Goal: Transaction & Acquisition: Purchase product/service

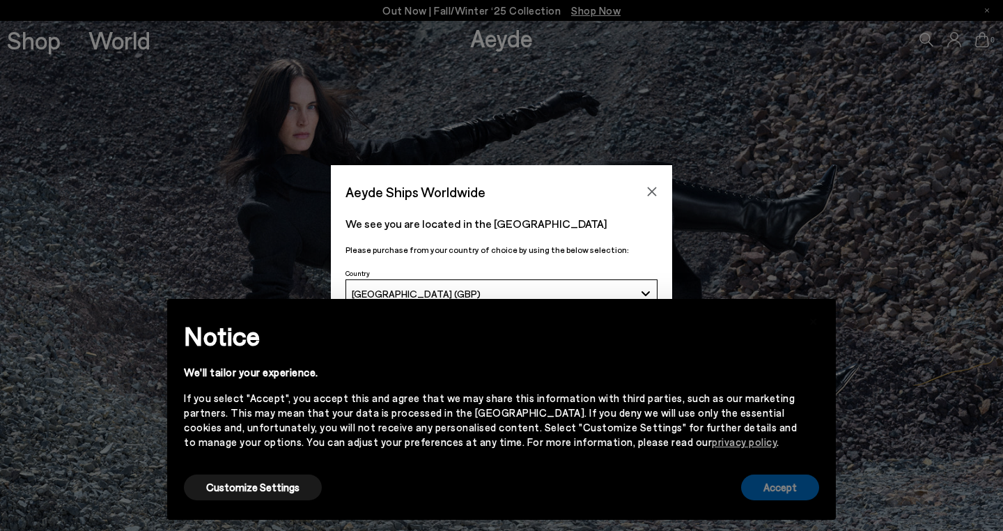
click at [775, 488] on button "Accept" at bounding box center [780, 487] width 78 height 26
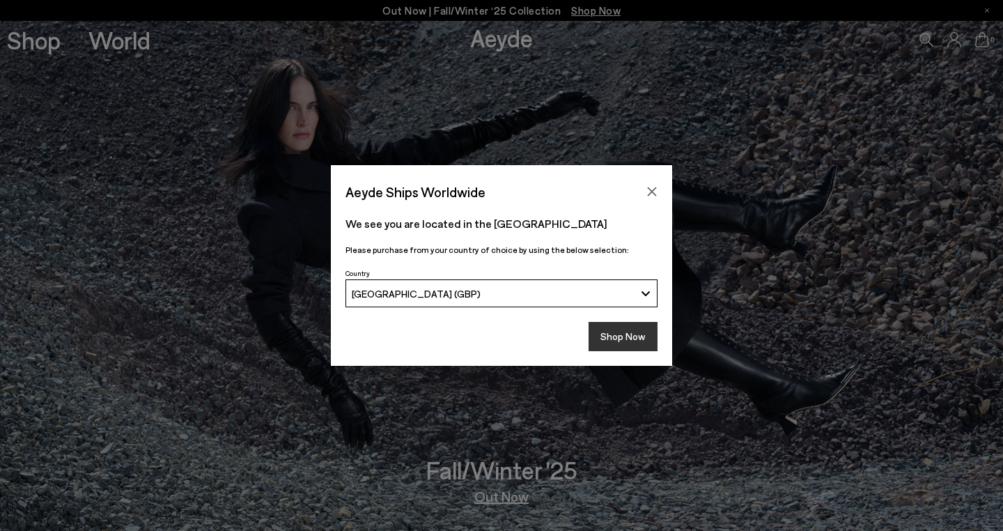
click at [617, 332] on button "Shop Now" at bounding box center [623, 336] width 69 height 29
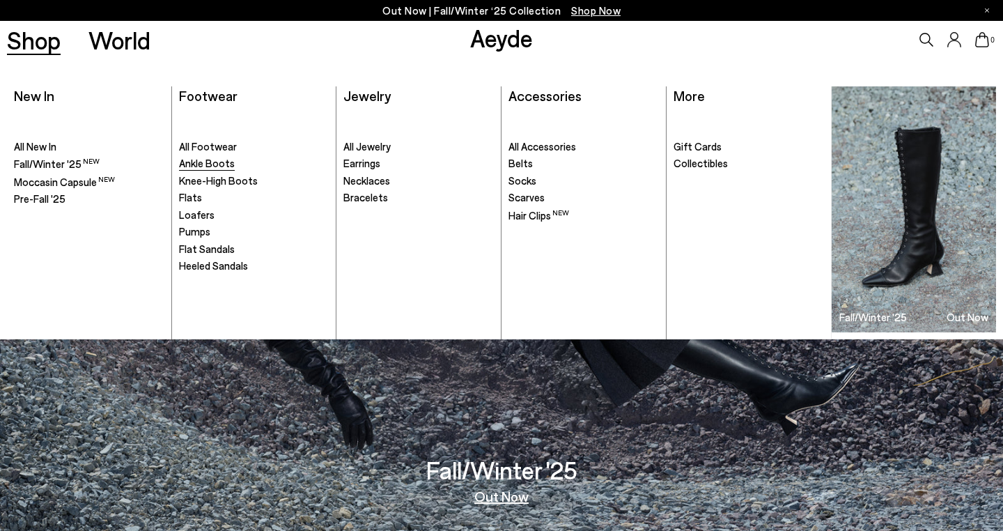
click at [220, 163] on span "Ankle Boots" at bounding box center [207, 163] width 56 height 13
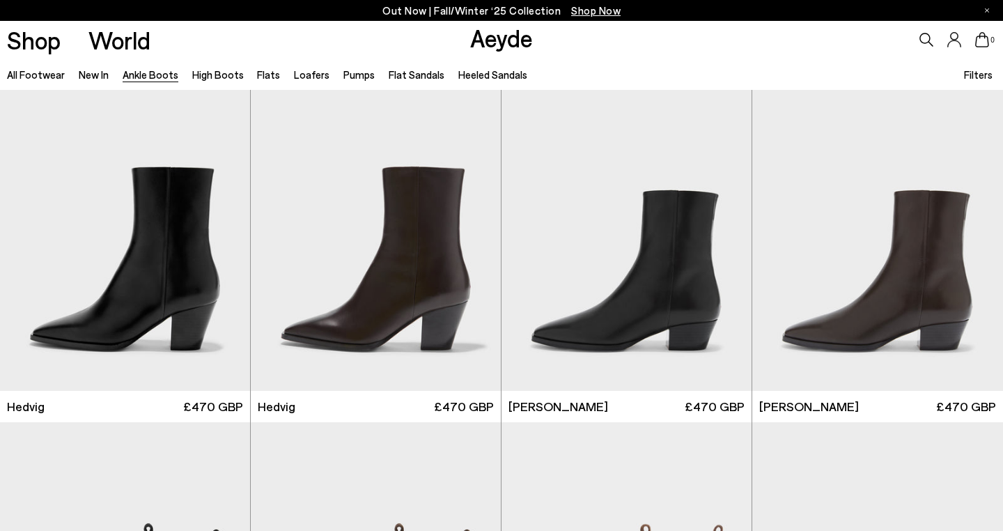
scroll to position [362, 0]
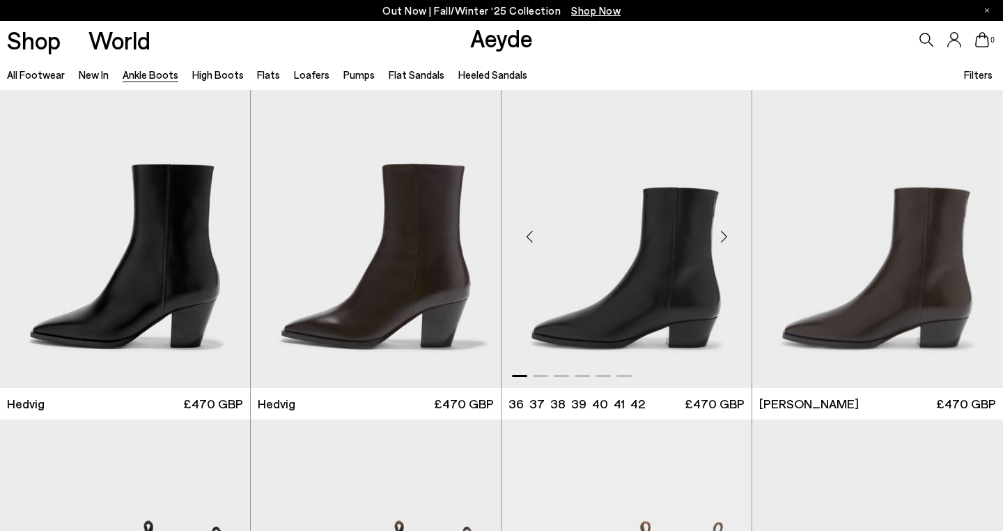
click at [725, 235] on div "Next slide" at bounding box center [724, 236] width 42 height 42
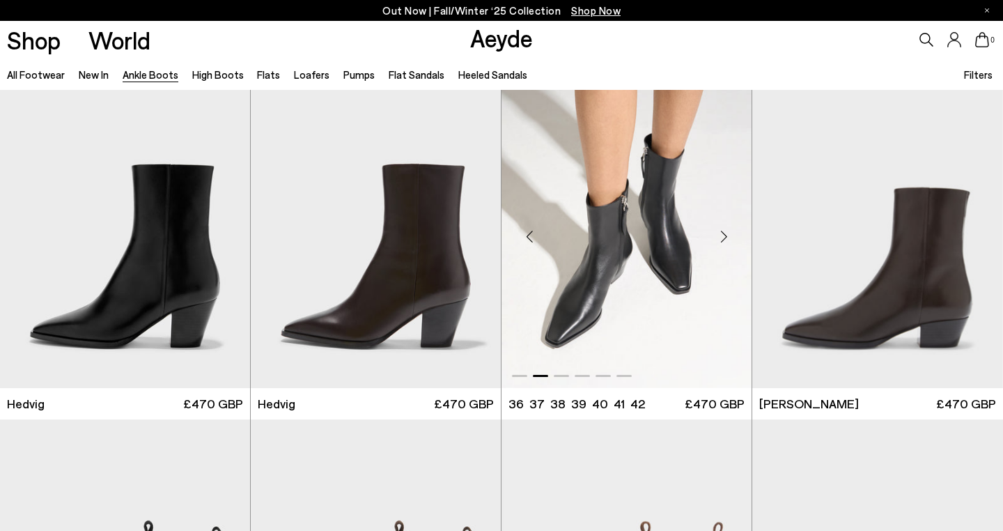
click at [725, 235] on div "Next slide" at bounding box center [724, 236] width 42 height 42
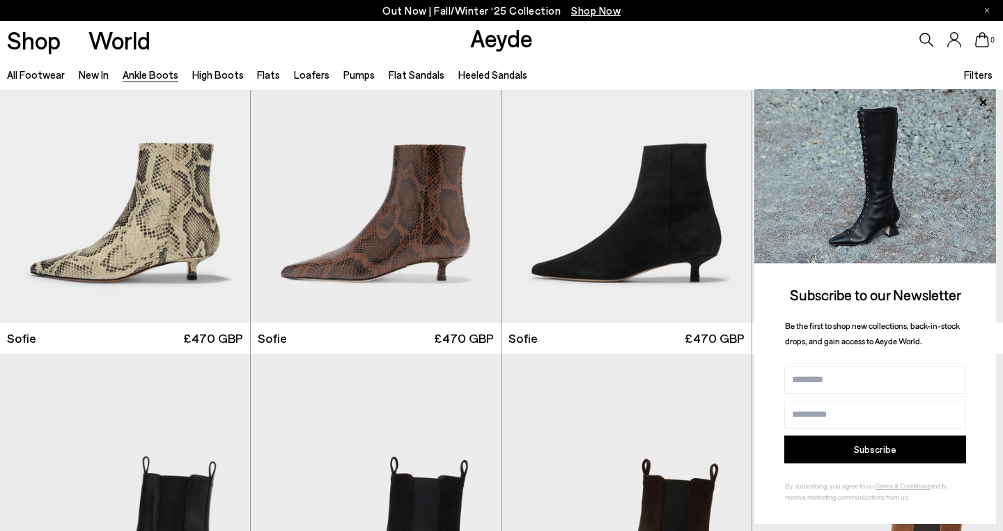
scroll to position [1467, 0]
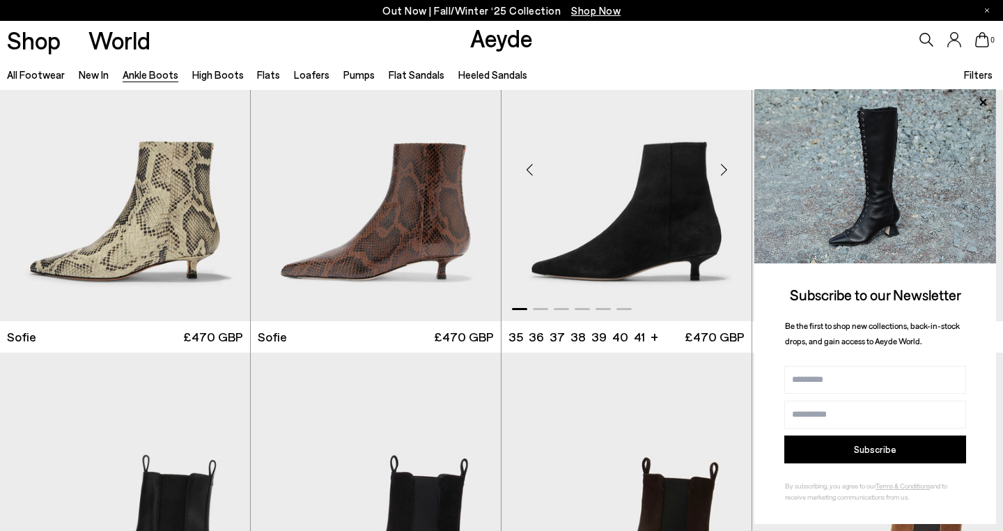
click at [722, 167] on div "Next slide" at bounding box center [724, 170] width 42 height 42
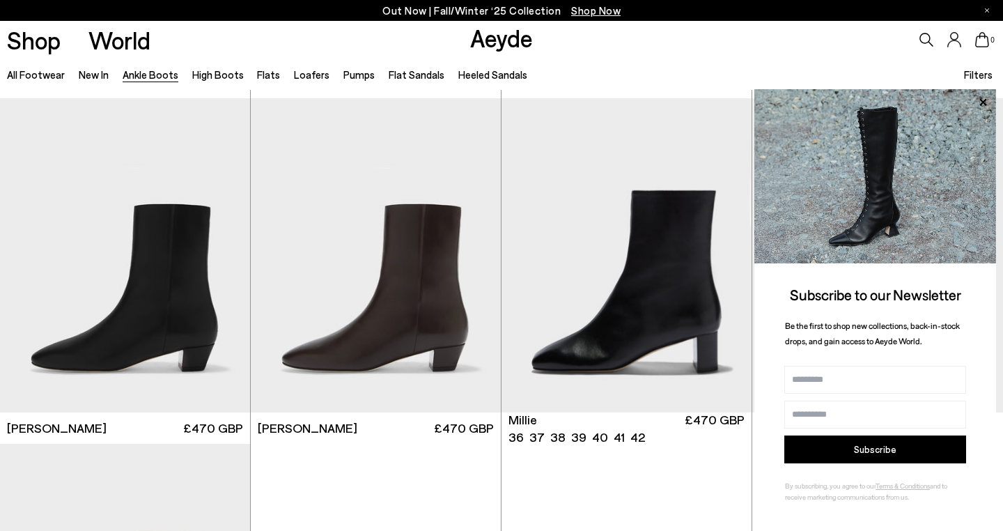
scroll to position [2414, 0]
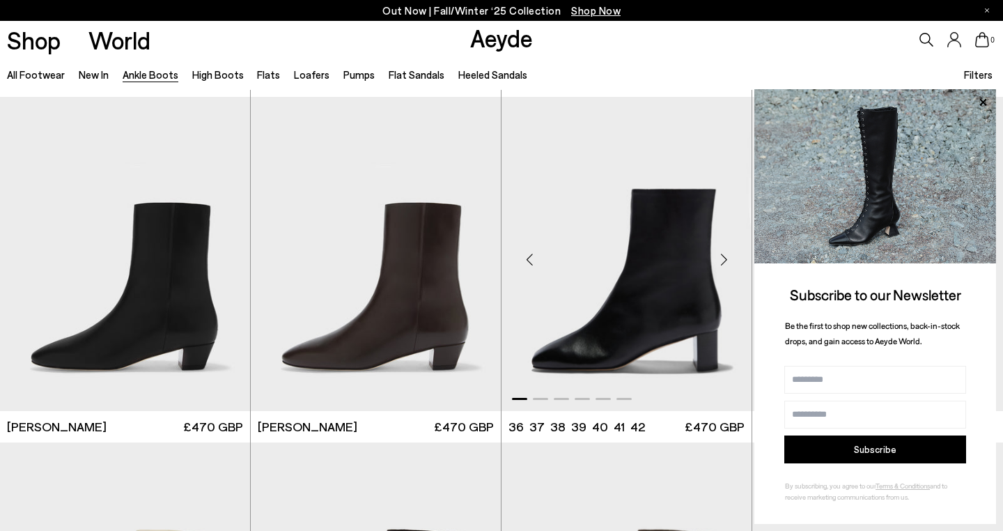
click at [723, 261] on div "Next slide" at bounding box center [724, 260] width 42 height 42
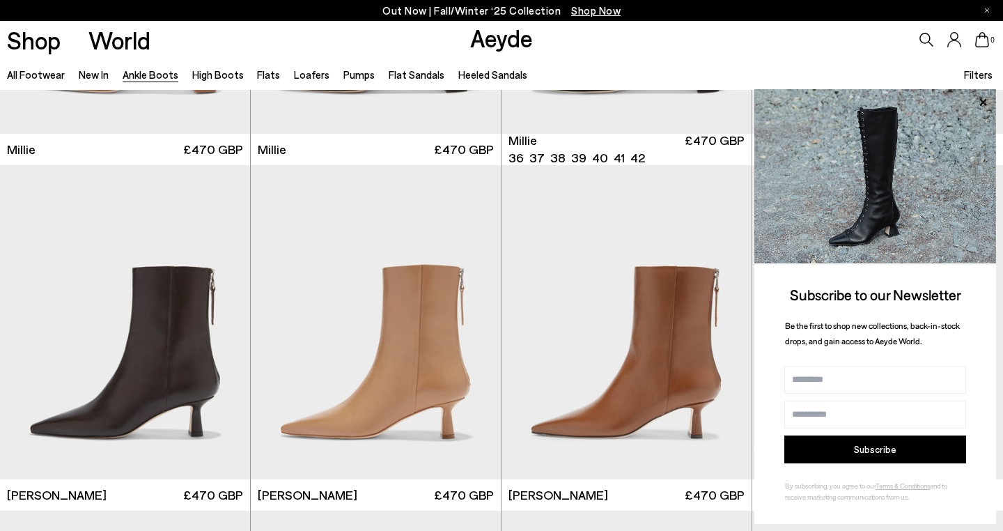
scroll to position [3054, 0]
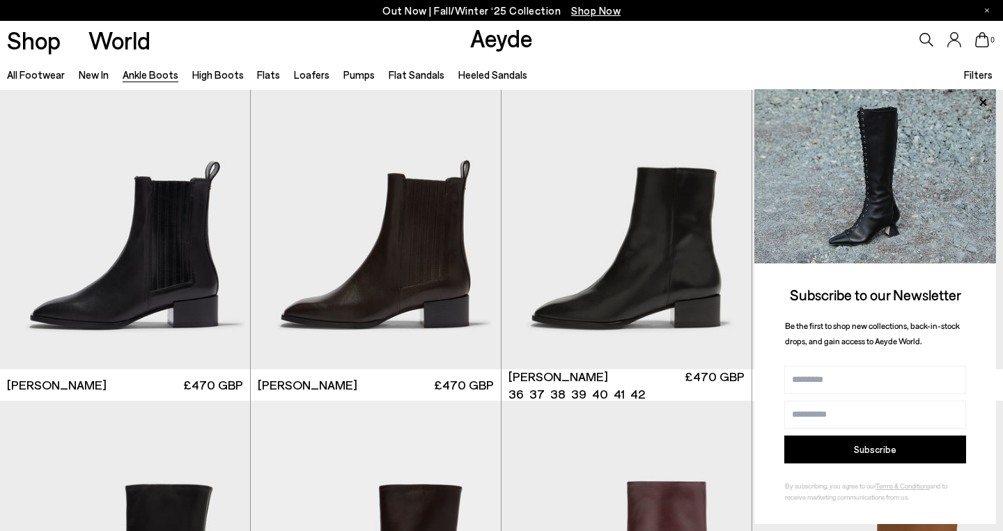
scroll to position [5928, 0]
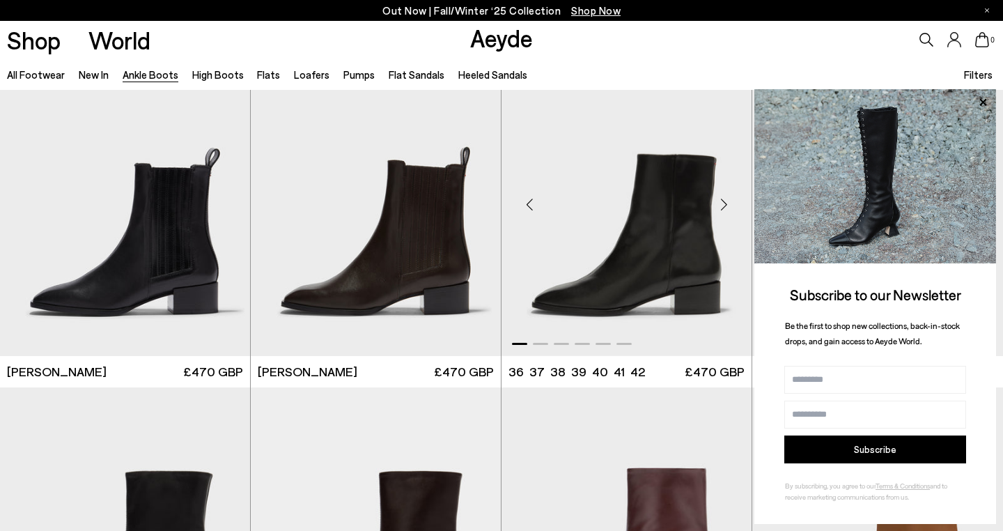
click at [724, 201] on div "Next slide" at bounding box center [724, 205] width 42 height 42
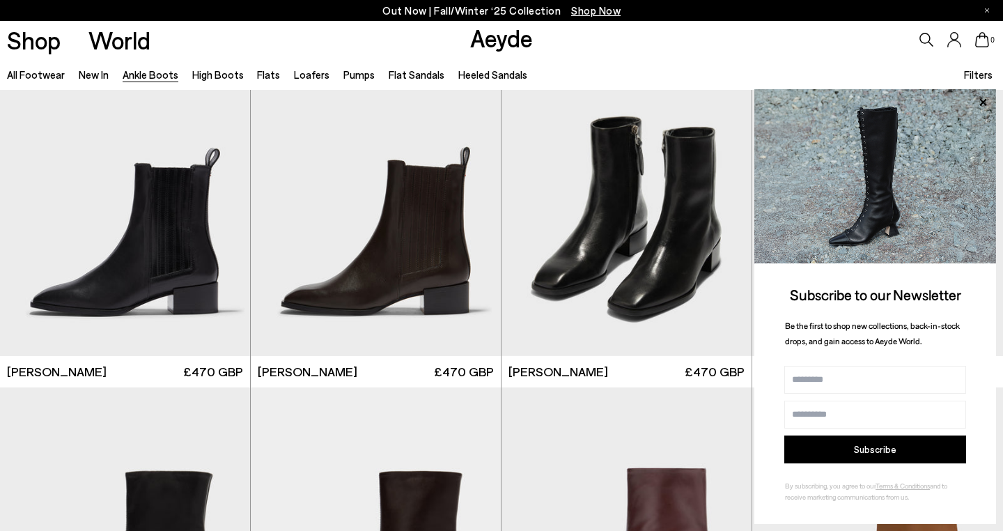
click at [988, 275] on div "Subscribe to our Newsletter Be the first to shop new collections, back-in-stock…" at bounding box center [876, 306] width 242 height 435
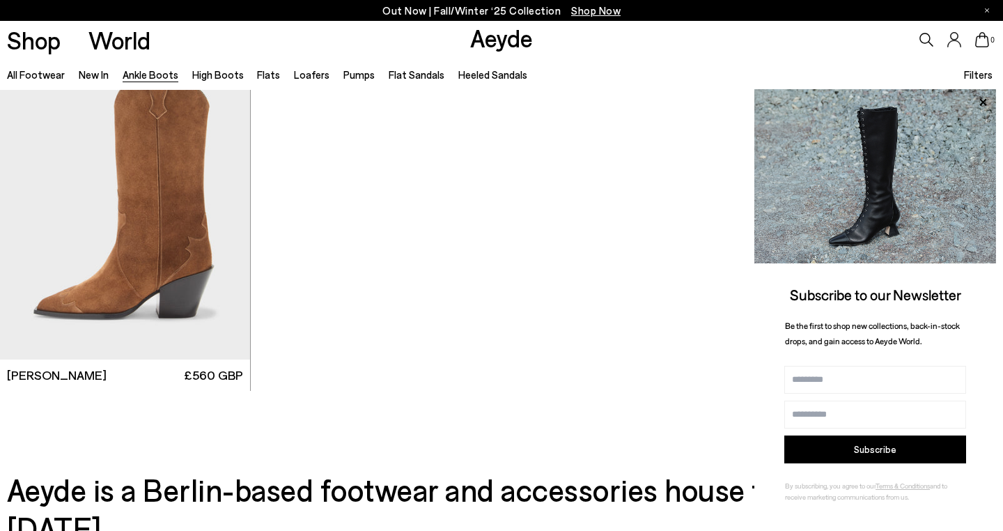
scroll to position [7312, 0]
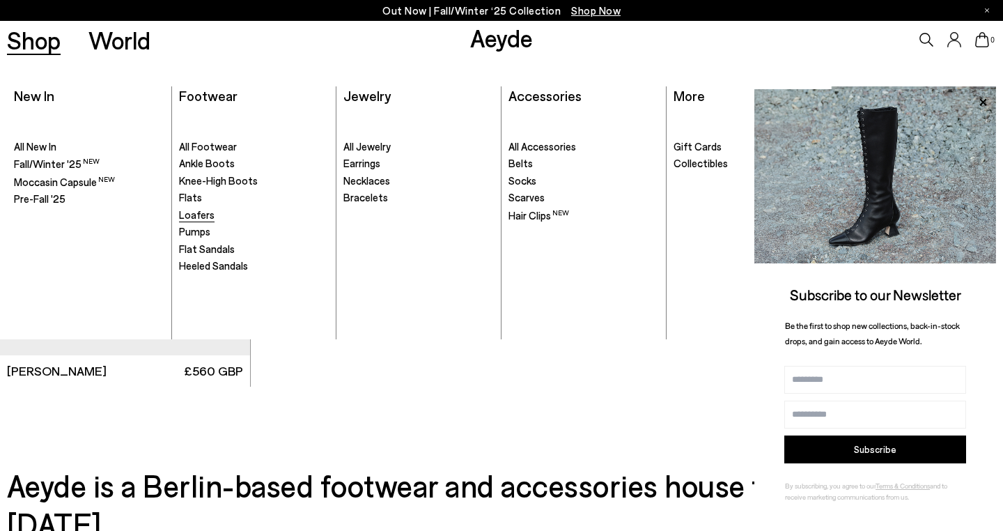
click at [194, 219] on span "Loafers" at bounding box center [197, 214] width 36 height 13
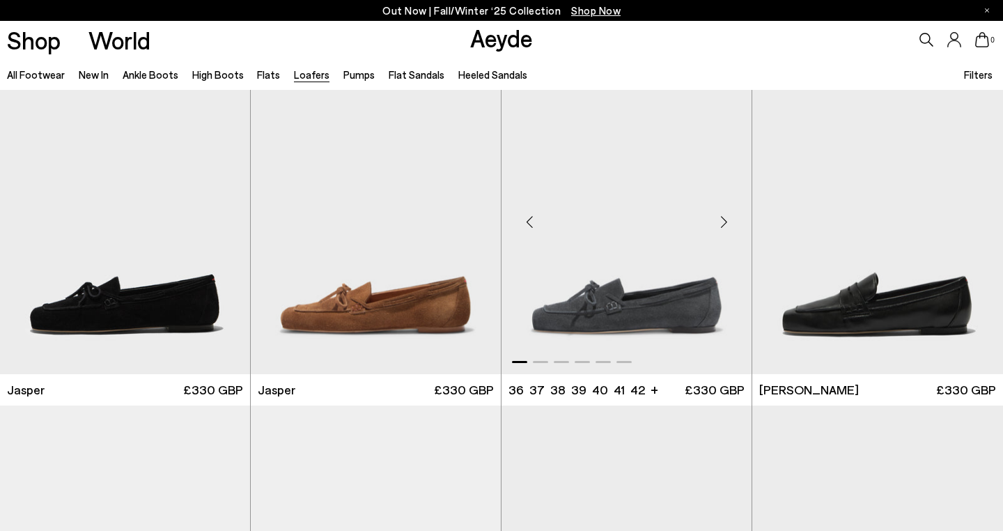
scroll to position [31, 0]
click at [724, 219] on div "Next slide" at bounding box center [724, 222] width 42 height 42
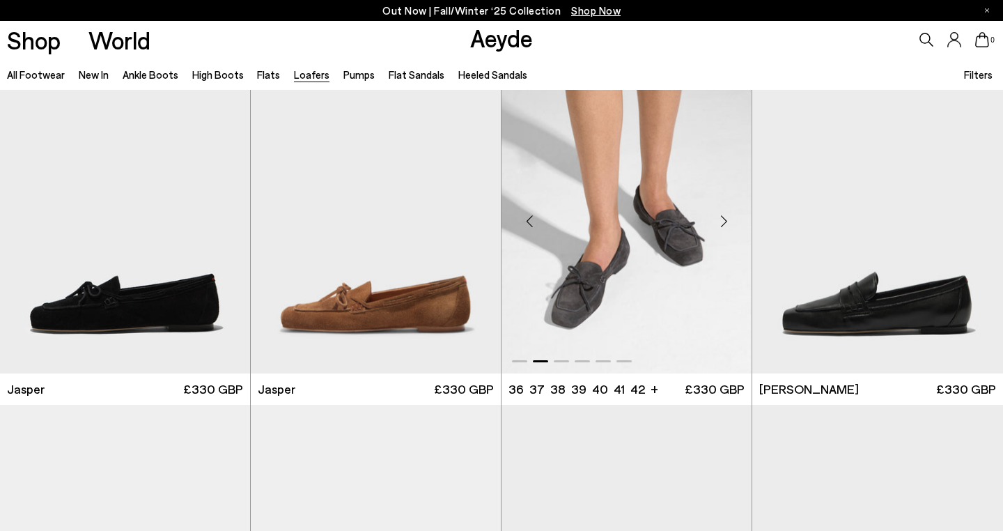
click at [724, 219] on div "Next slide" at bounding box center [724, 222] width 42 height 42
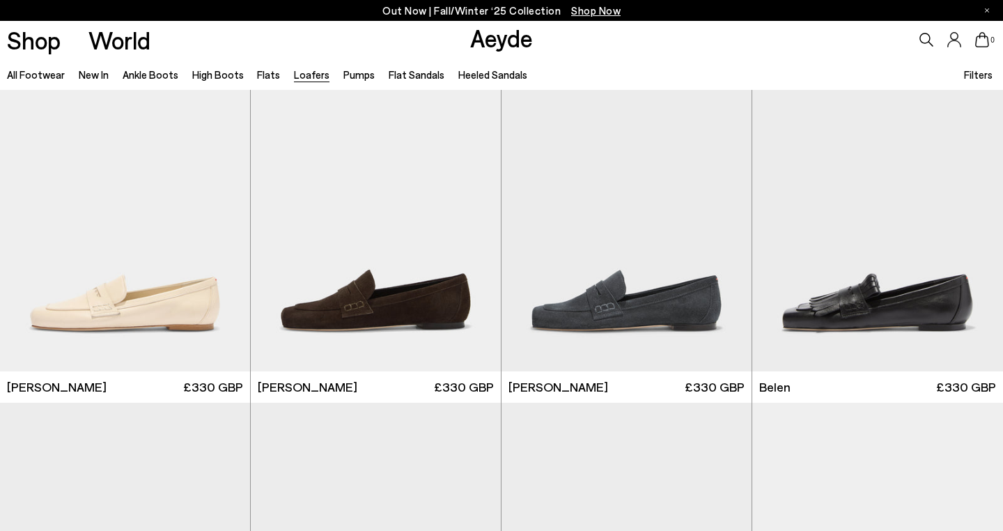
scroll to position [408, 0]
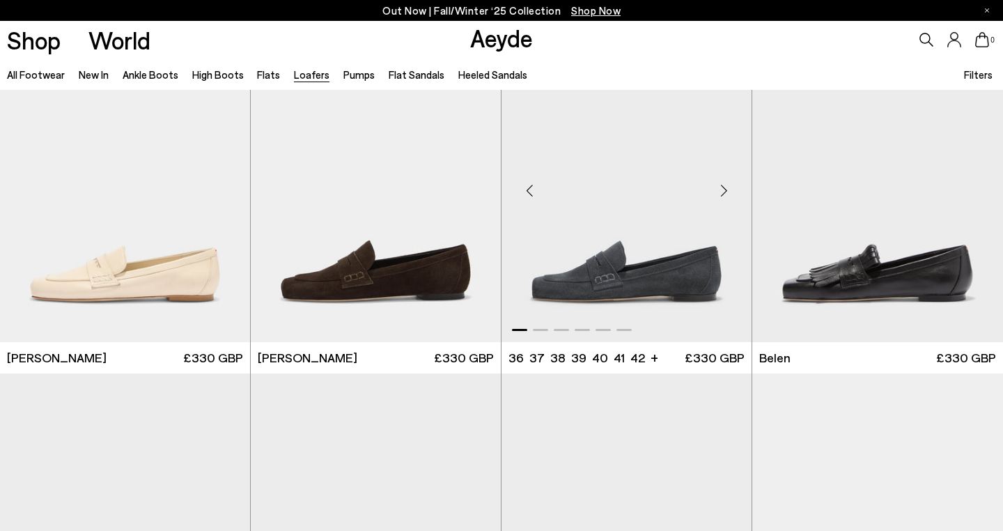
click at [726, 184] on div "Next slide" at bounding box center [724, 190] width 42 height 42
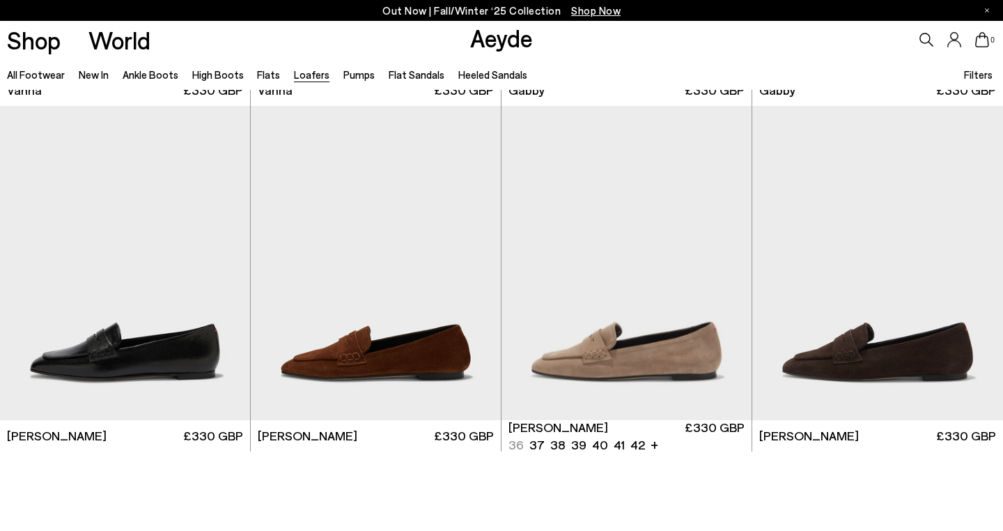
scroll to position [2409, 0]
